Goal: Transaction & Acquisition: Purchase product/service

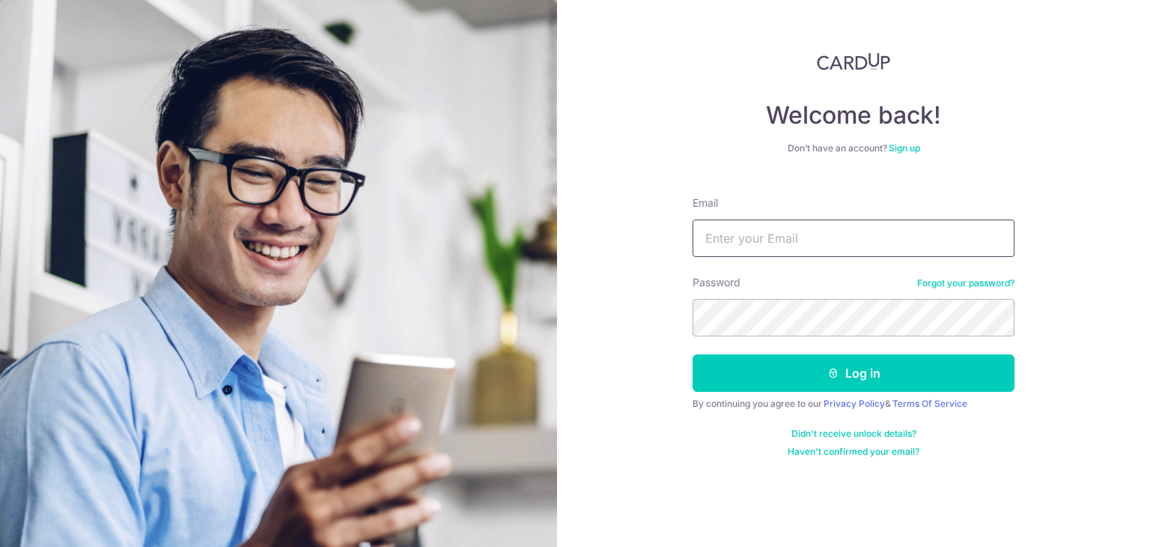
type input "[EMAIL_ADDRESS][DOMAIN_NAME]"
drag, startPoint x: 0, startPoint y: 0, endPoint x: 849, endPoint y: 244, distance: 883.4
click at [849, 244] on input "[EMAIL_ADDRESS][DOMAIN_NAME]" at bounding box center [854, 237] width 322 height 37
click at [686, 281] on div "Welcome back! Don’t have an account? Sign up Email yellowoctopus93@hotmail.com …" at bounding box center [853, 273] width 593 height 547
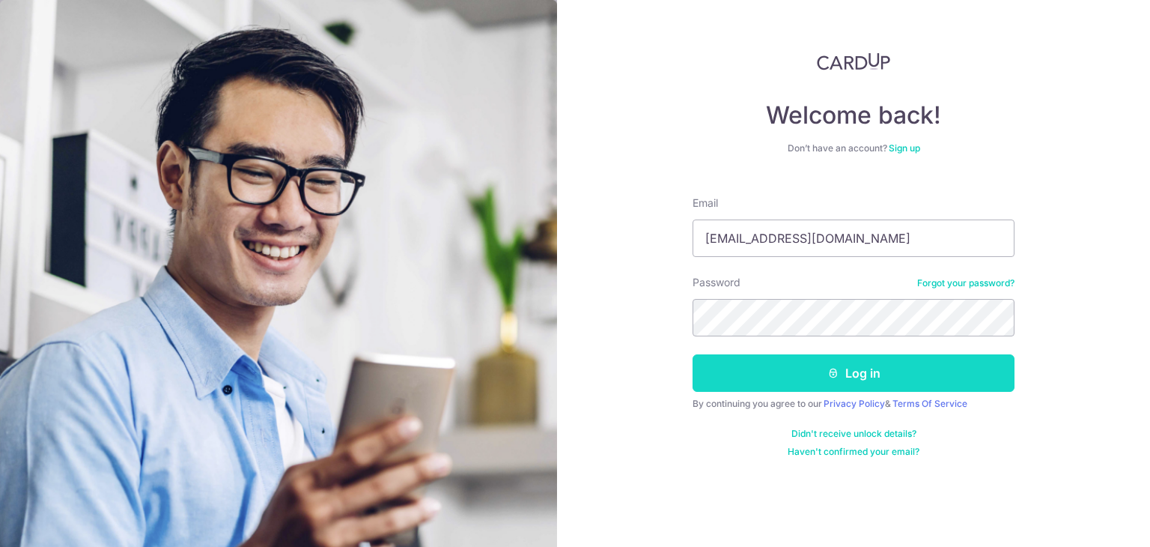
click at [818, 369] on button "Log in" at bounding box center [854, 372] width 322 height 37
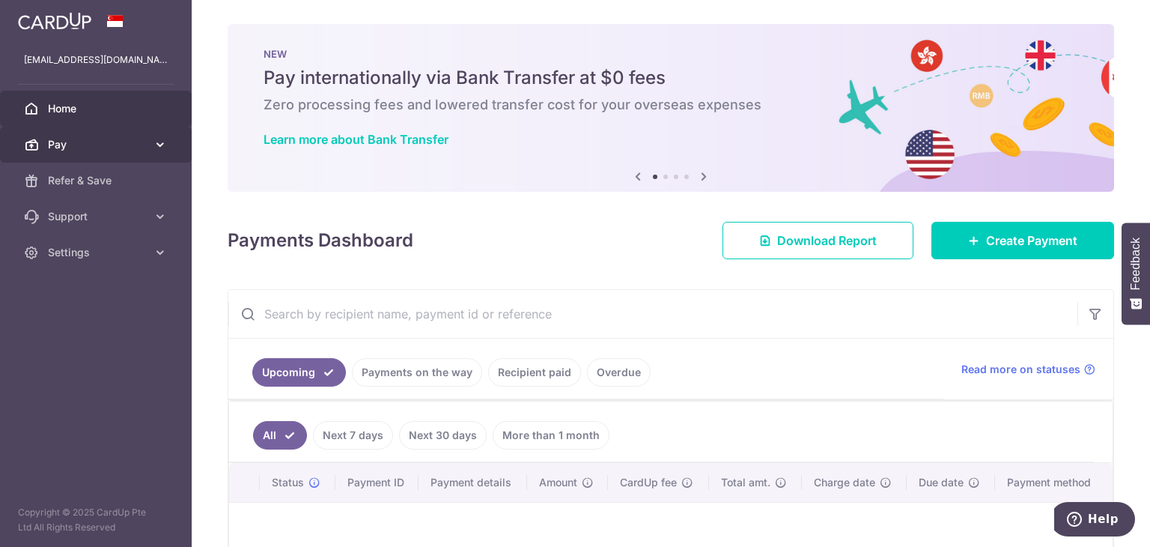
click at [57, 147] on span "Pay" at bounding box center [97, 144] width 99 height 15
click at [93, 139] on span "Pay" at bounding box center [97, 144] width 99 height 15
click at [93, 147] on span "Pay" at bounding box center [97, 144] width 99 height 15
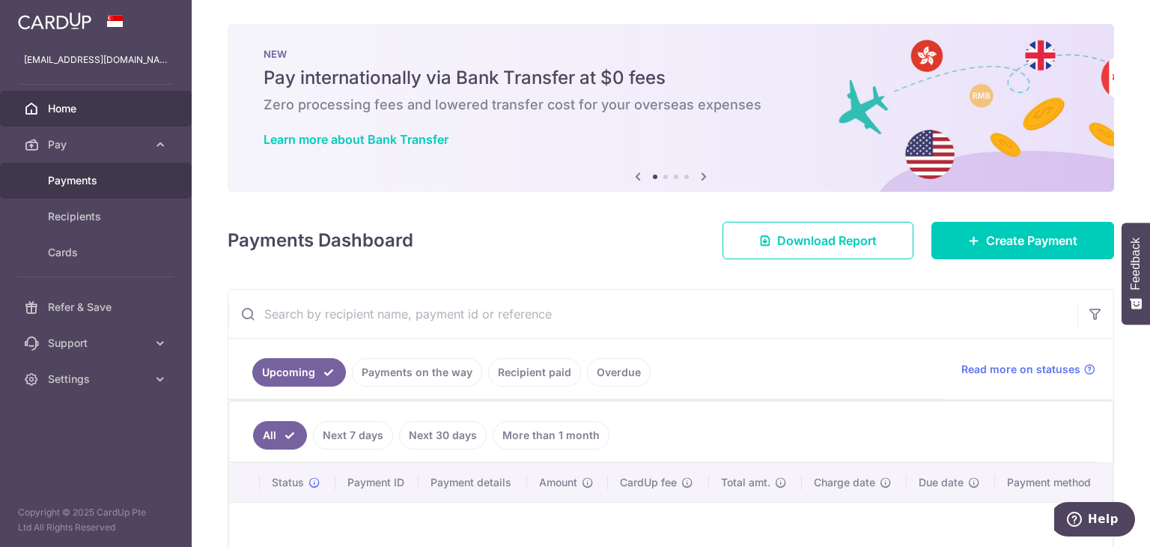
click at [97, 180] on span "Payments" at bounding box center [97, 180] width 99 height 15
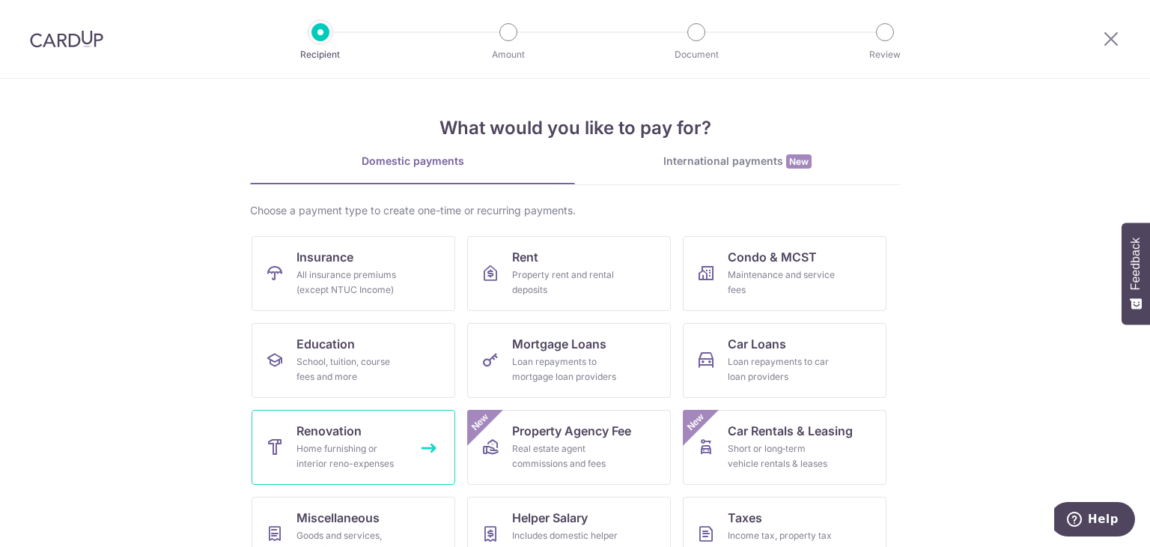
click at [331, 437] on span "Renovation" at bounding box center [328, 430] width 65 height 18
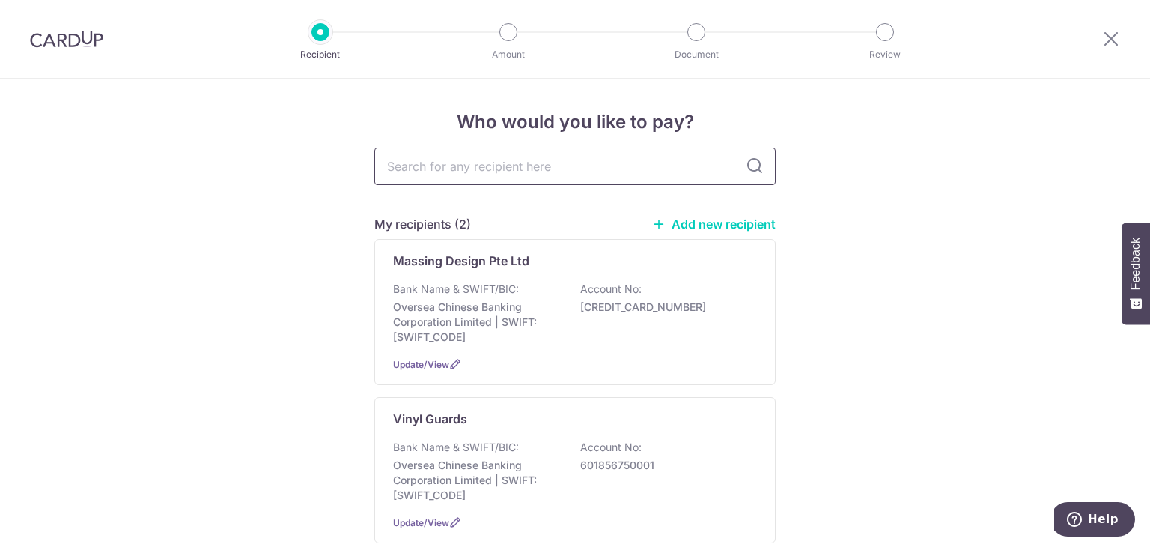
click at [474, 164] on input "text" at bounding box center [574, 165] width 401 height 37
click at [406, 284] on p "Bank Name & SWIFT/BIC:" at bounding box center [456, 288] width 126 height 15
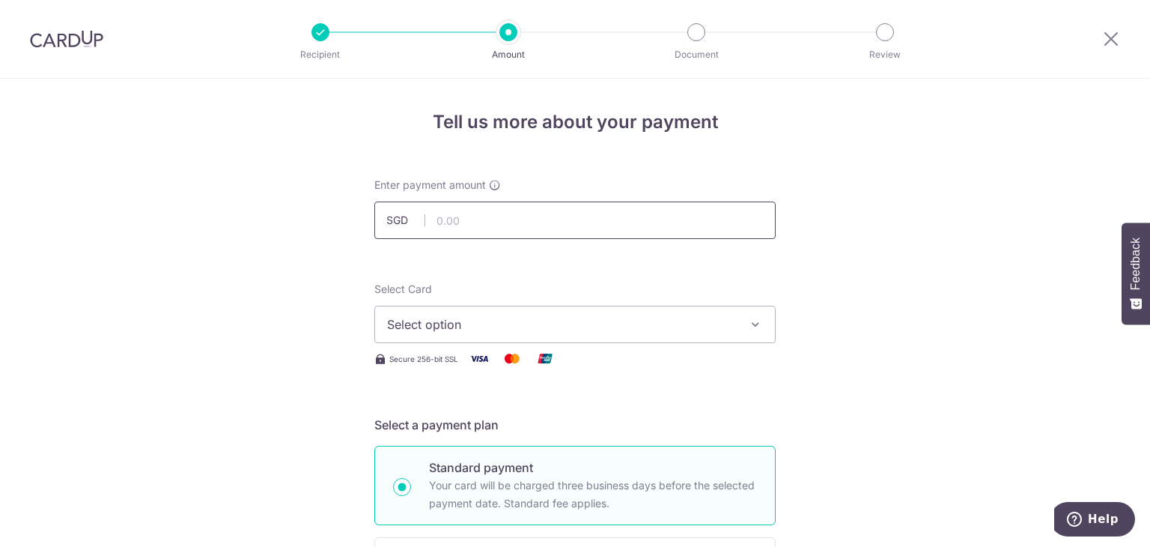
click at [453, 225] on input "text" at bounding box center [574, 219] width 401 height 37
type input "4,151.00"
click at [452, 324] on span "Select option" at bounding box center [561, 324] width 349 height 18
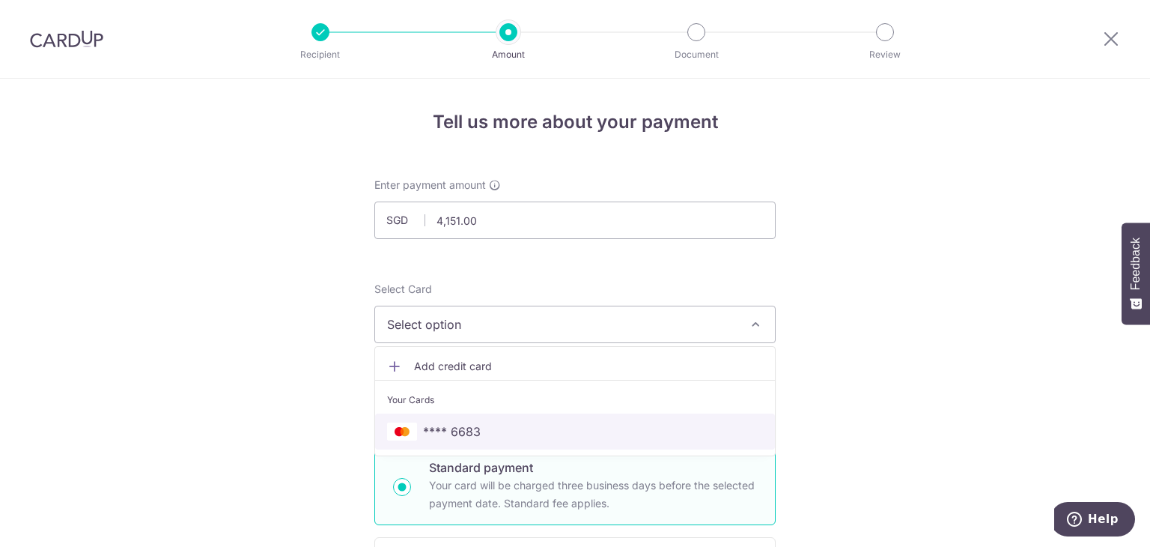
click at [461, 425] on span "**** 6683" at bounding box center [452, 431] width 58 height 18
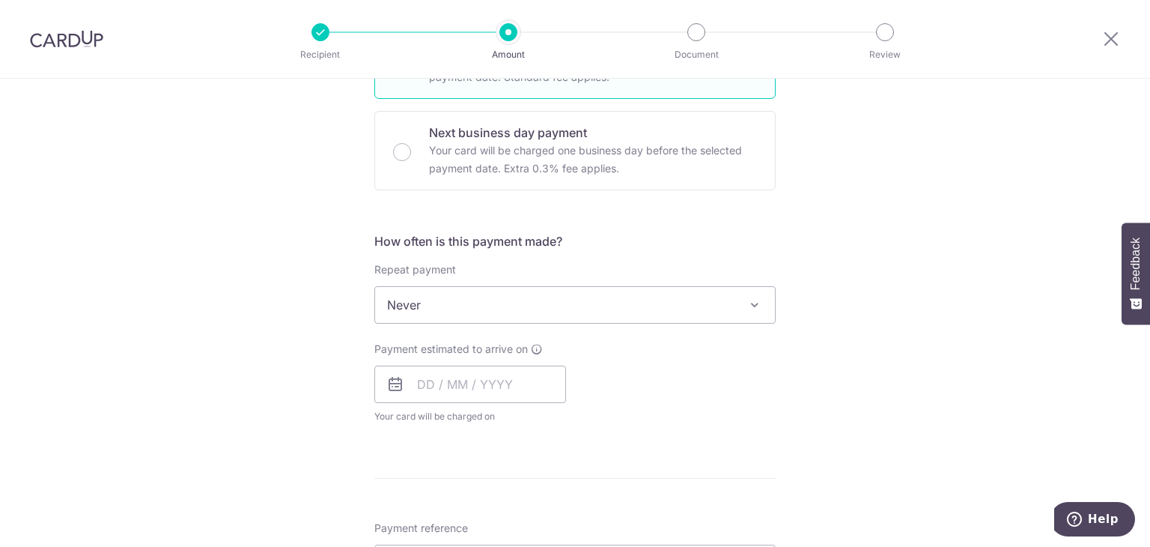
scroll to position [449, 0]
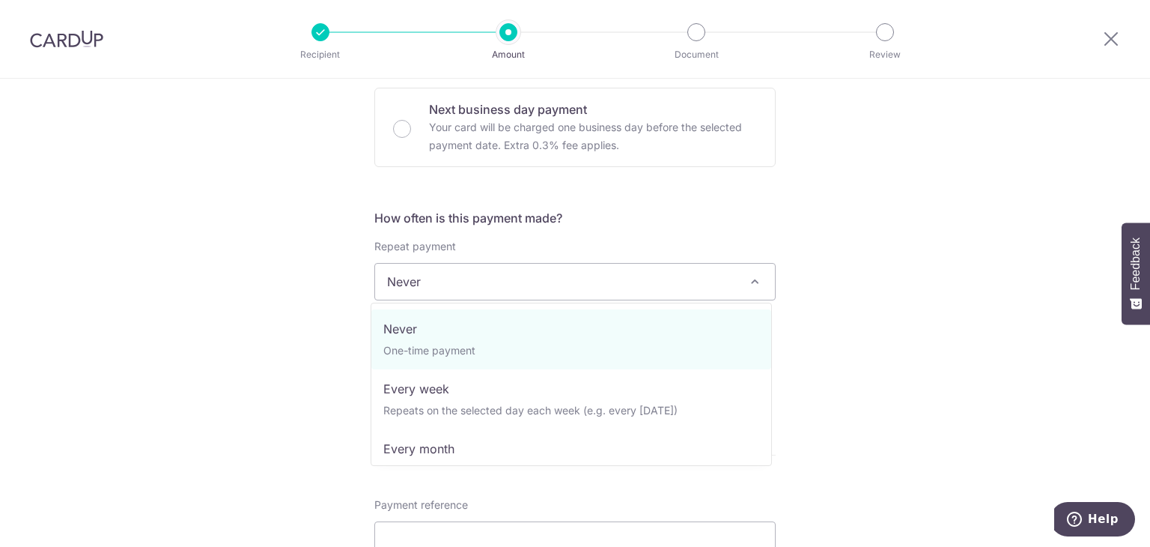
click at [606, 279] on span "Never" at bounding box center [575, 282] width 400 height 36
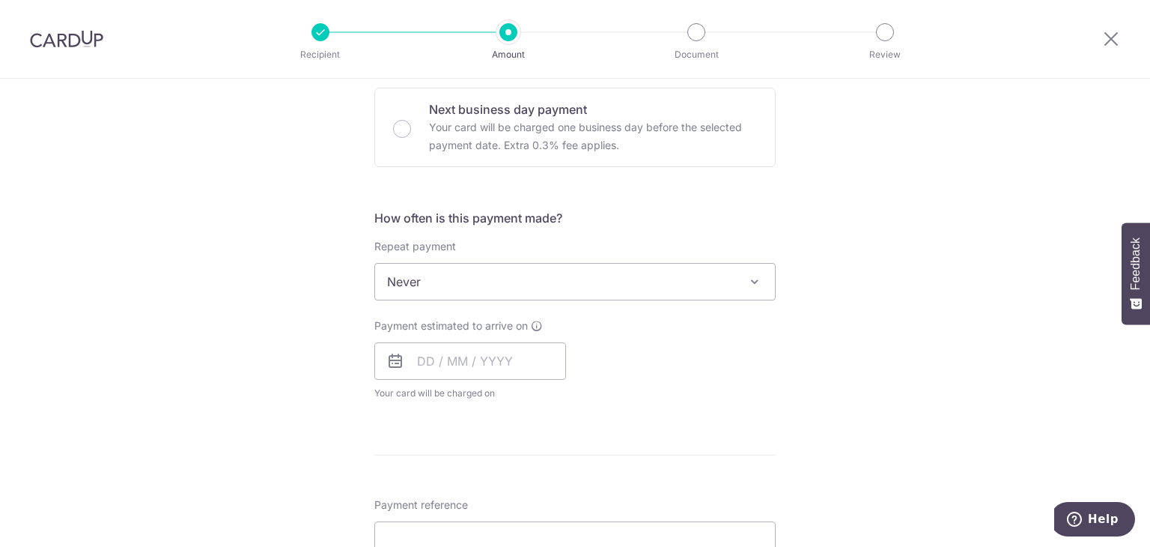
click at [752, 242] on div "Repeat payment Never Every week Every month Every quarter Every half a year Nev…" at bounding box center [574, 269] width 401 height 61
click at [495, 371] on input "text" at bounding box center [470, 360] width 192 height 37
click at [519, 498] on link "9" at bounding box center [525, 497] width 24 height 24
type input "09/10/2025"
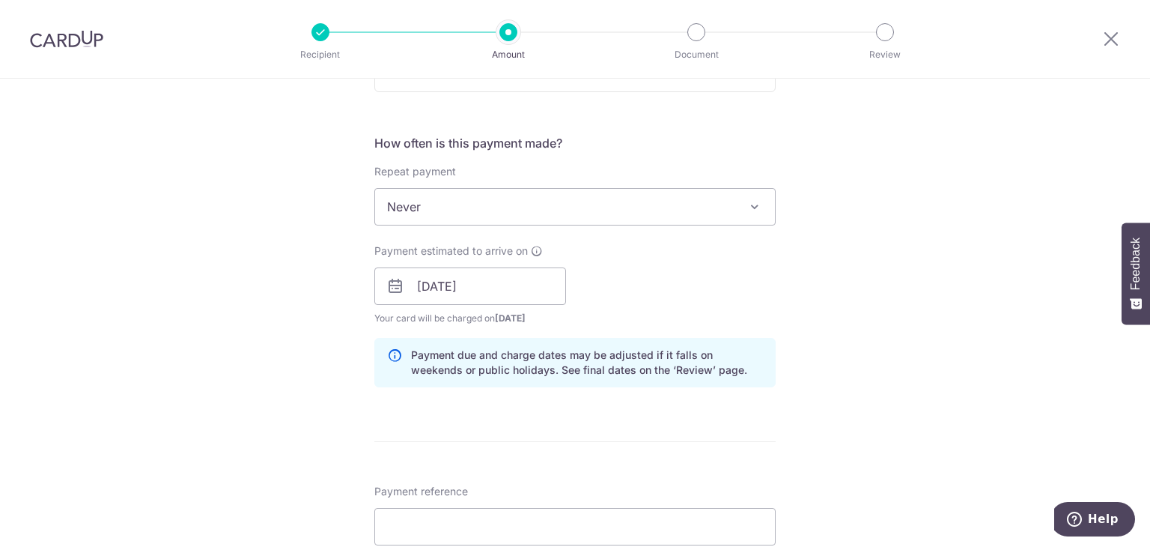
scroll to position [1046, 0]
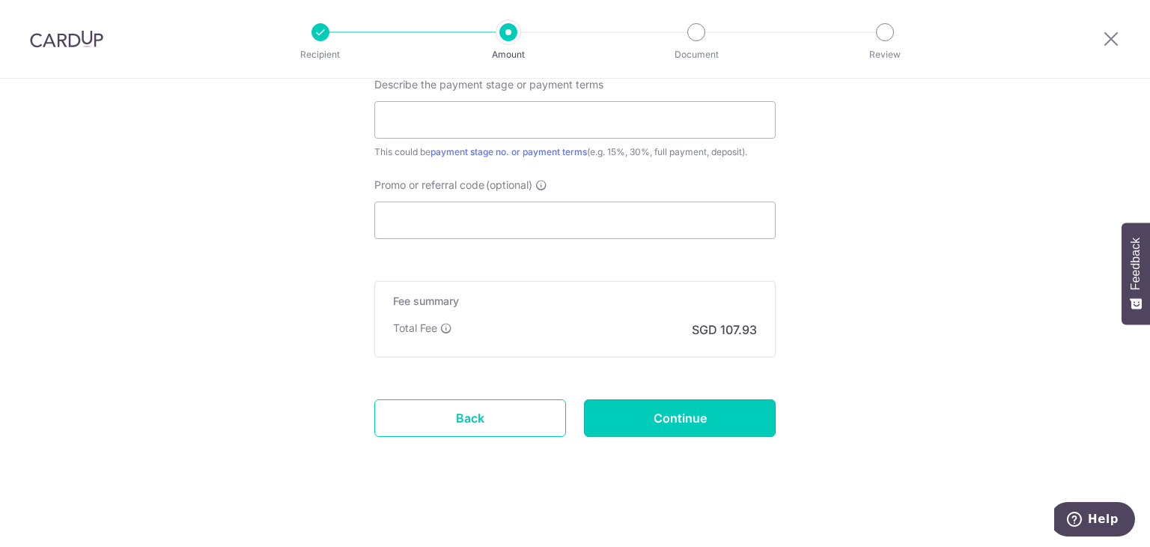
drag, startPoint x: 661, startPoint y: 411, endPoint x: 862, endPoint y: 19, distance: 440.3
drag, startPoint x: 811, startPoint y: 189, endPoint x: 740, endPoint y: 92, distance: 120.5
